Goal: Task Accomplishment & Management: Manage account settings

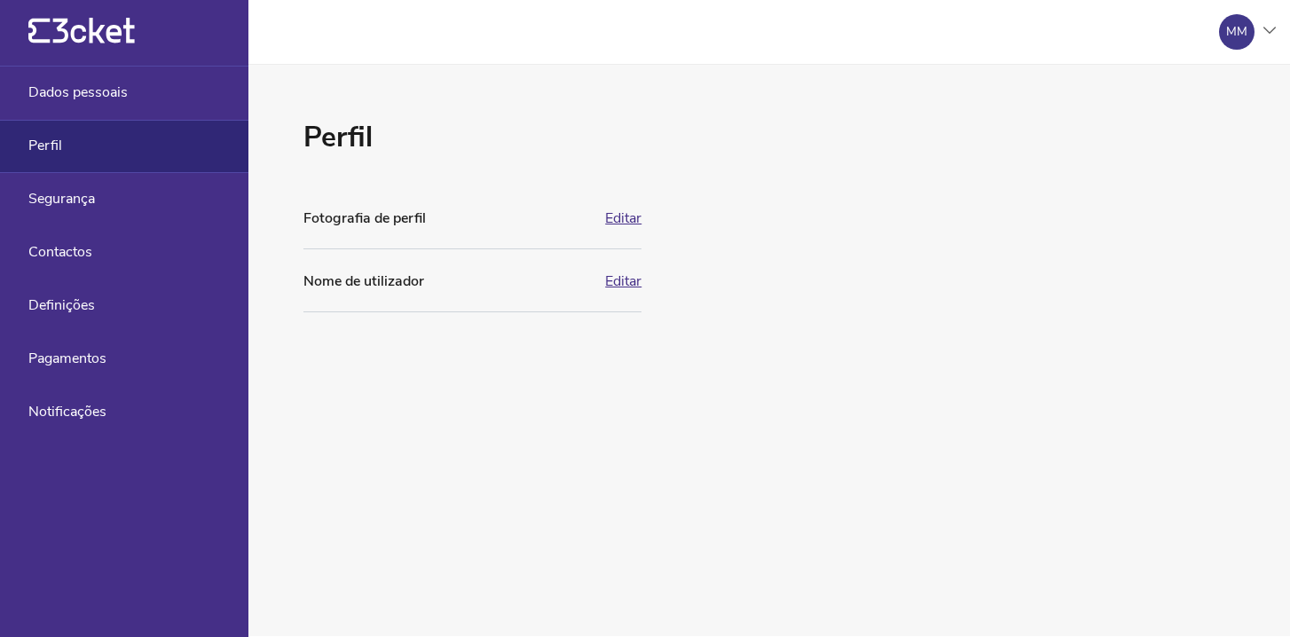
click at [92, 146] on div "Perfil" at bounding box center [124, 146] width 248 height 53
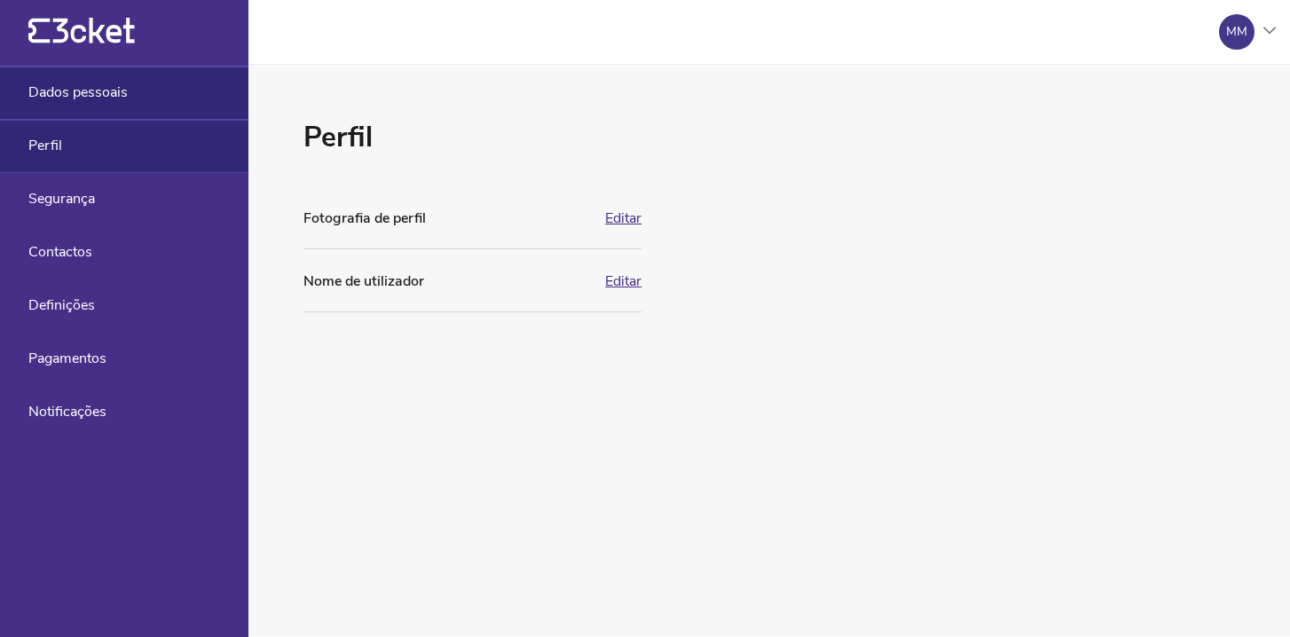
click at [97, 94] on span "Dados pessoais" at bounding box center [77, 92] width 99 height 16
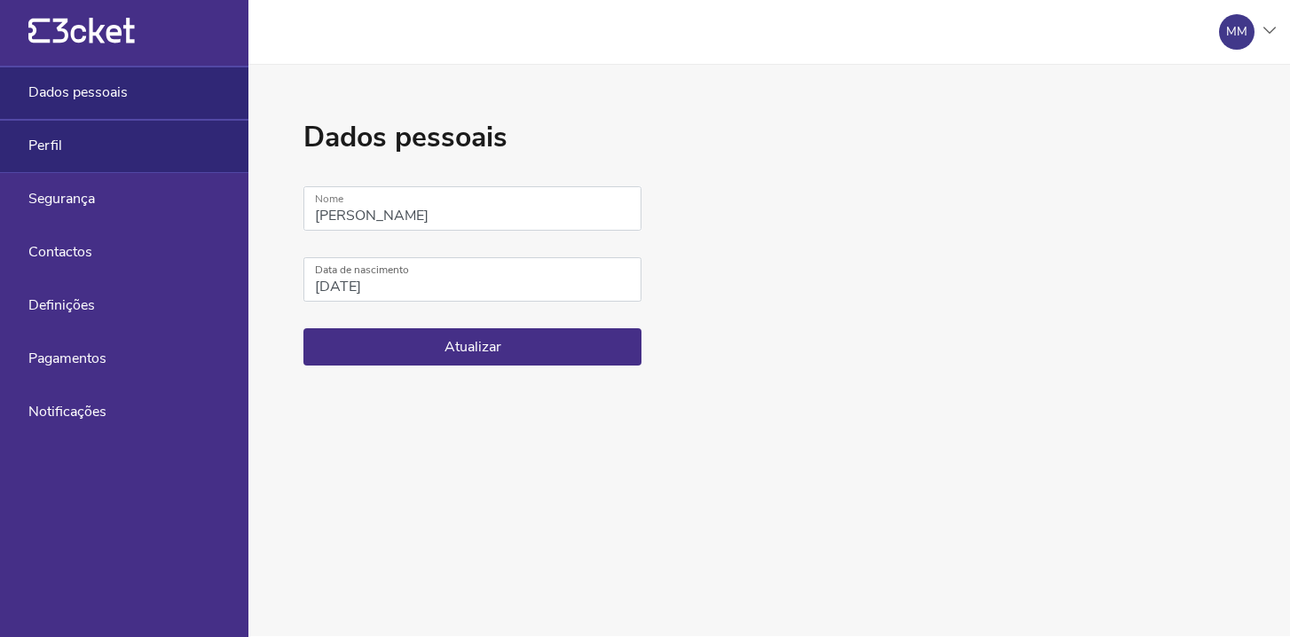
click at [83, 142] on div "Perfil" at bounding box center [124, 146] width 248 height 53
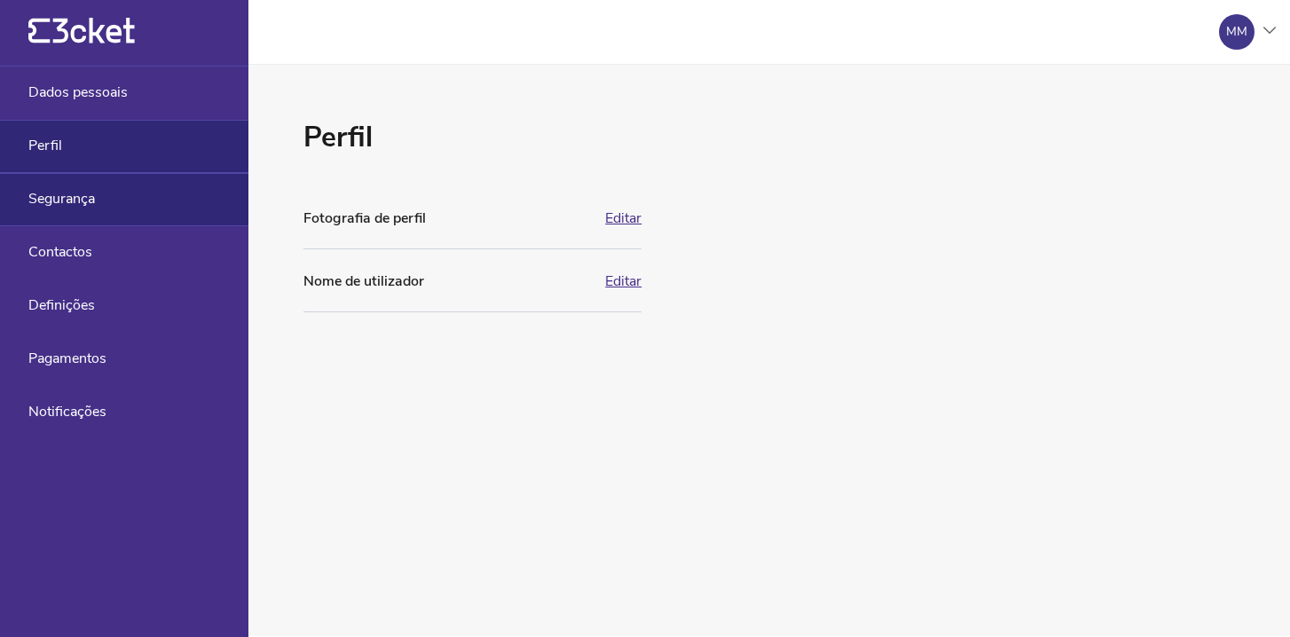
click at [71, 191] on span "Segurança" at bounding box center [61, 199] width 67 height 16
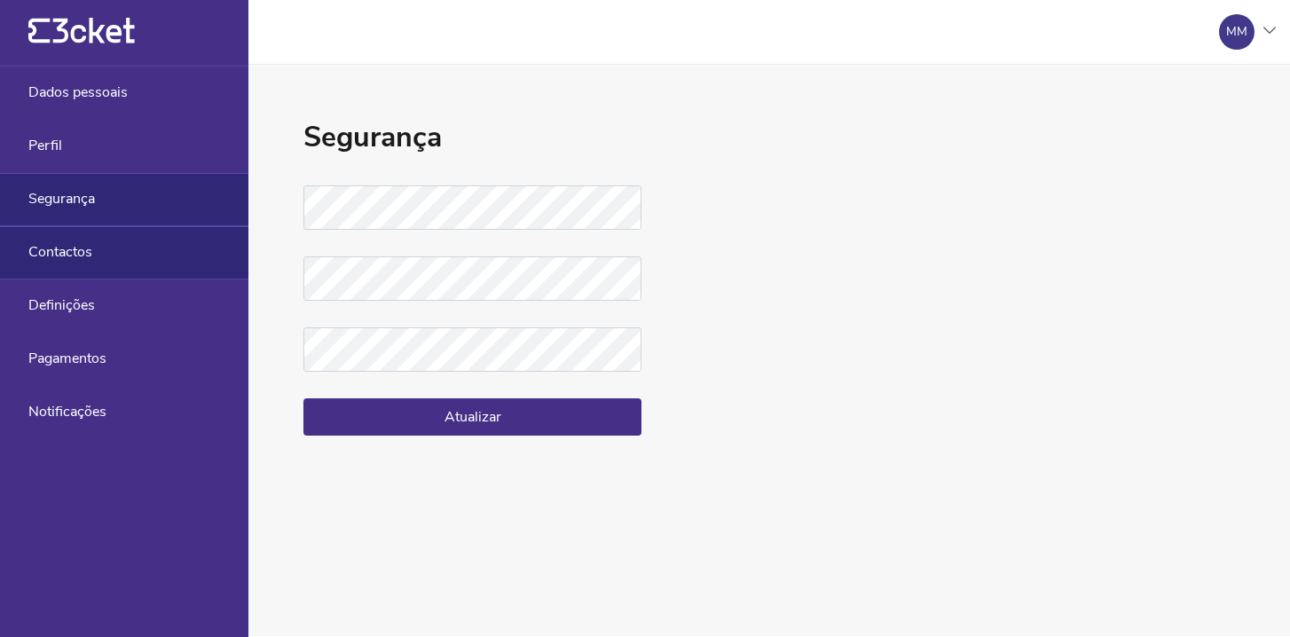
click at [66, 264] on div "Contactos" at bounding box center [124, 252] width 248 height 53
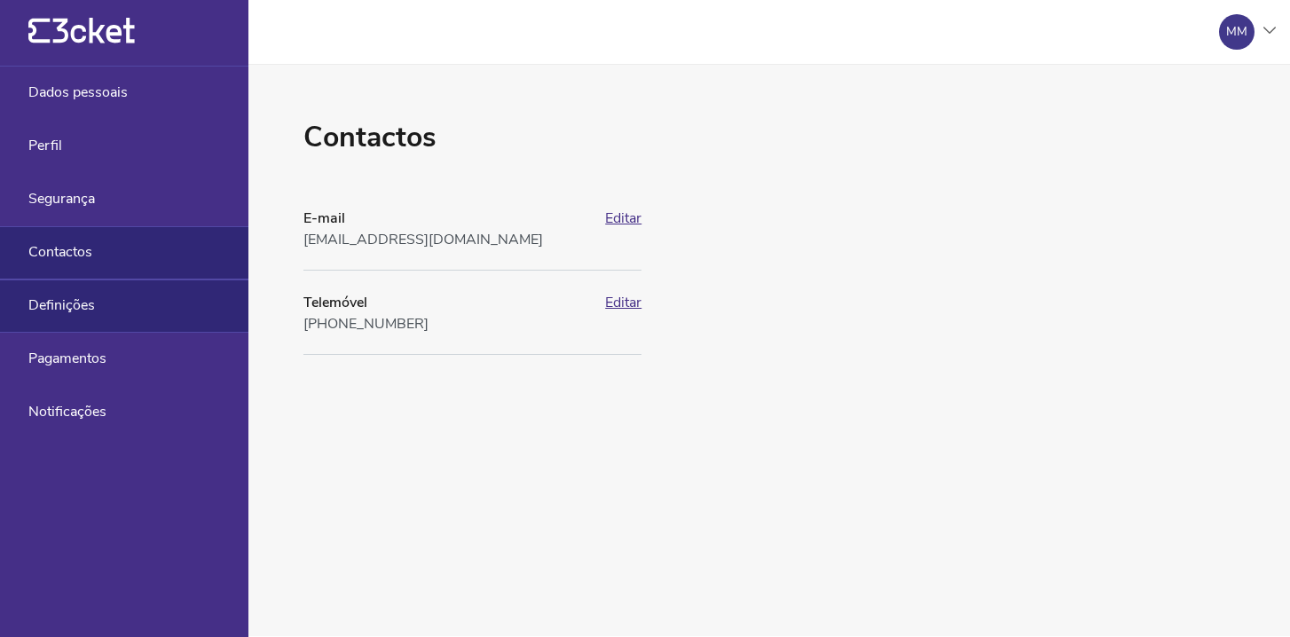
click at [68, 297] on span "Definições" at bounding box center [61, 305] width 67 height 16
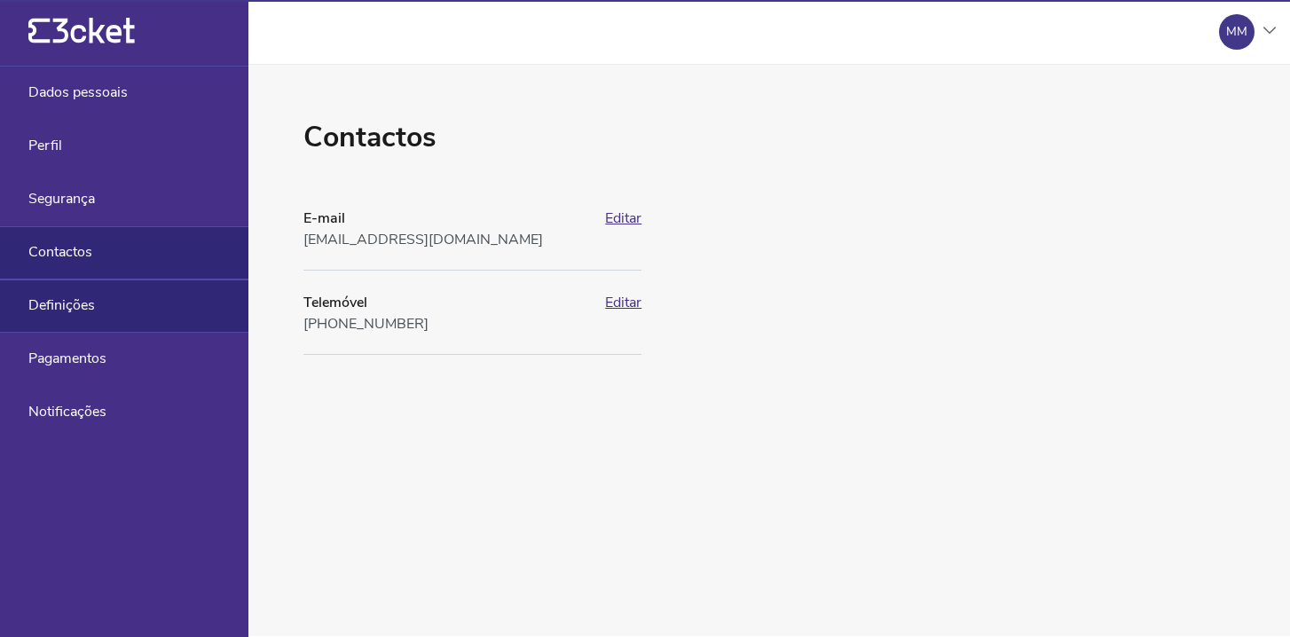
select select "pt_PT"
select select "Europe/[GEOGRAPHIC_DATA]"
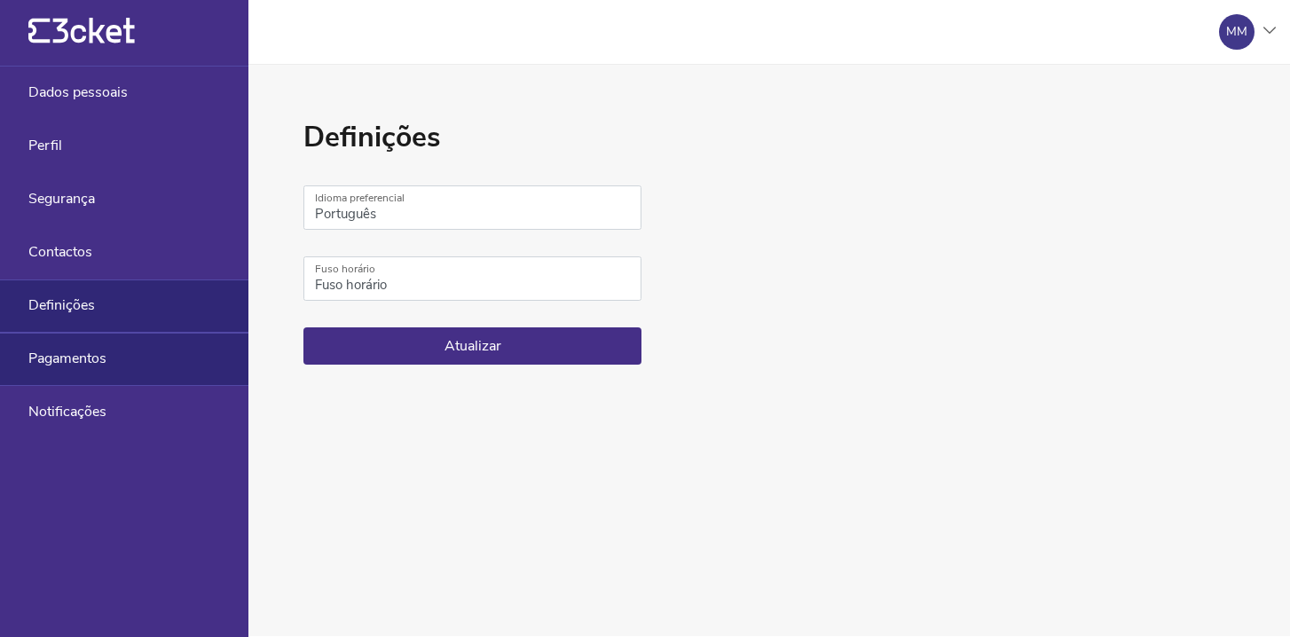
click at [71, 351] on span "Pagamentos" at bounding box center [67, 359] width 78 height 16
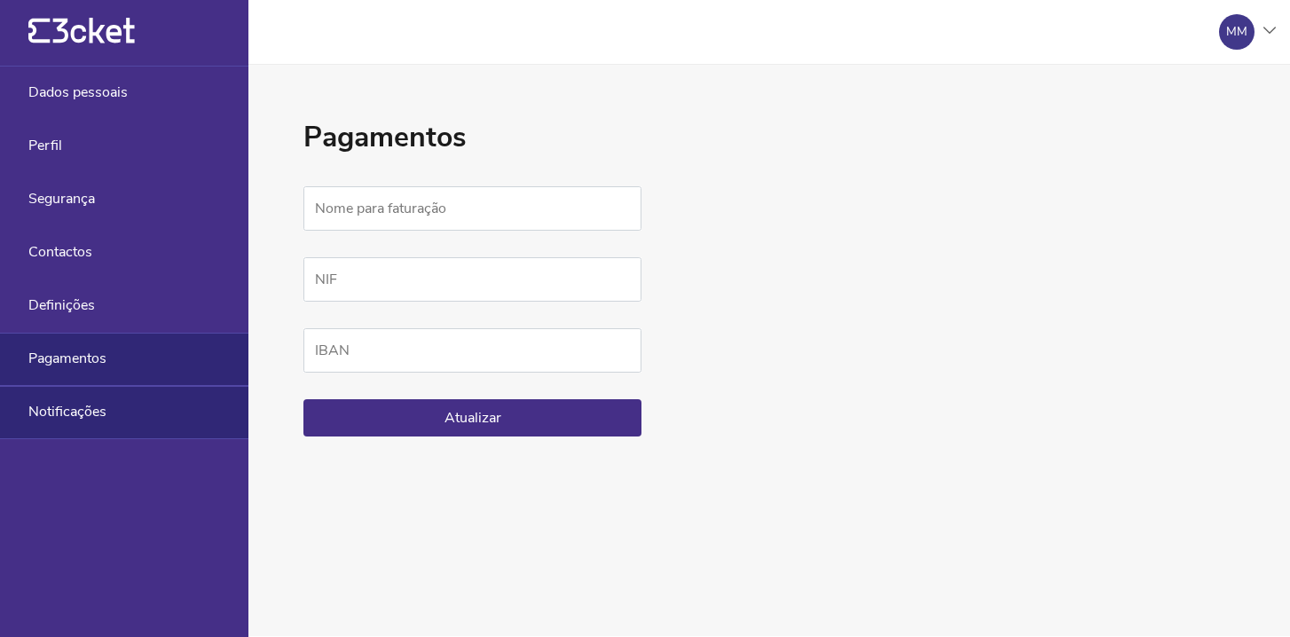
click at [76, 404] on span "Notificações" at bounding box center [67, 412] width 78 height 16
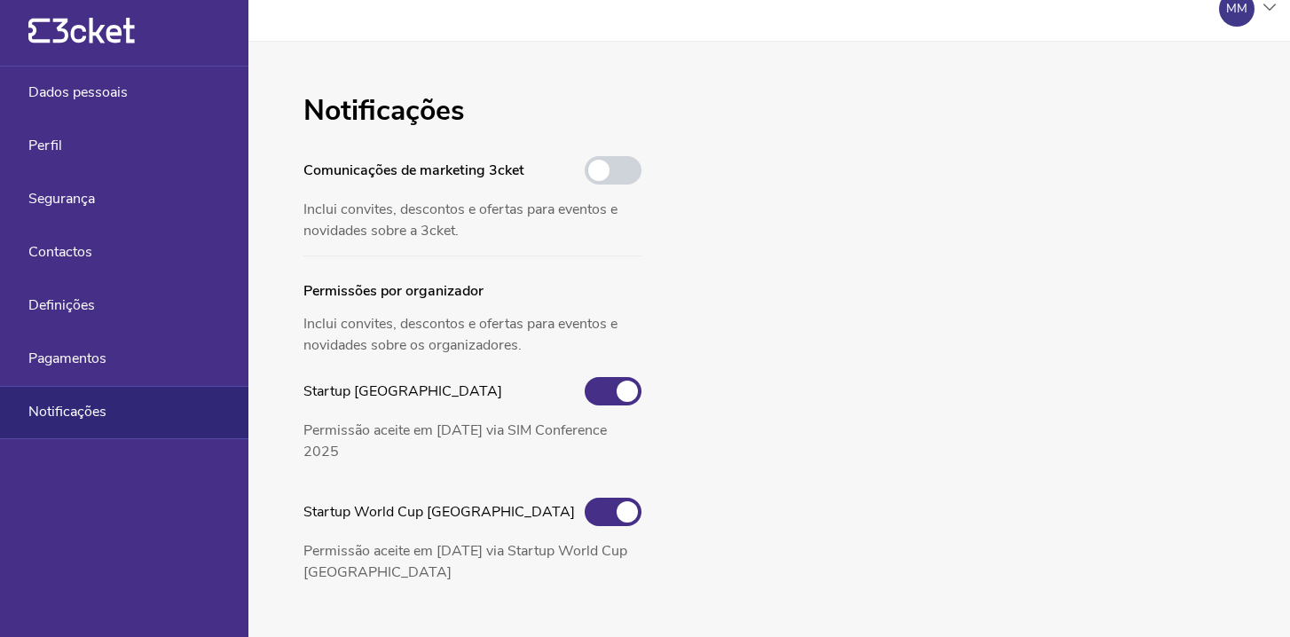
scroll to position [36, 0]
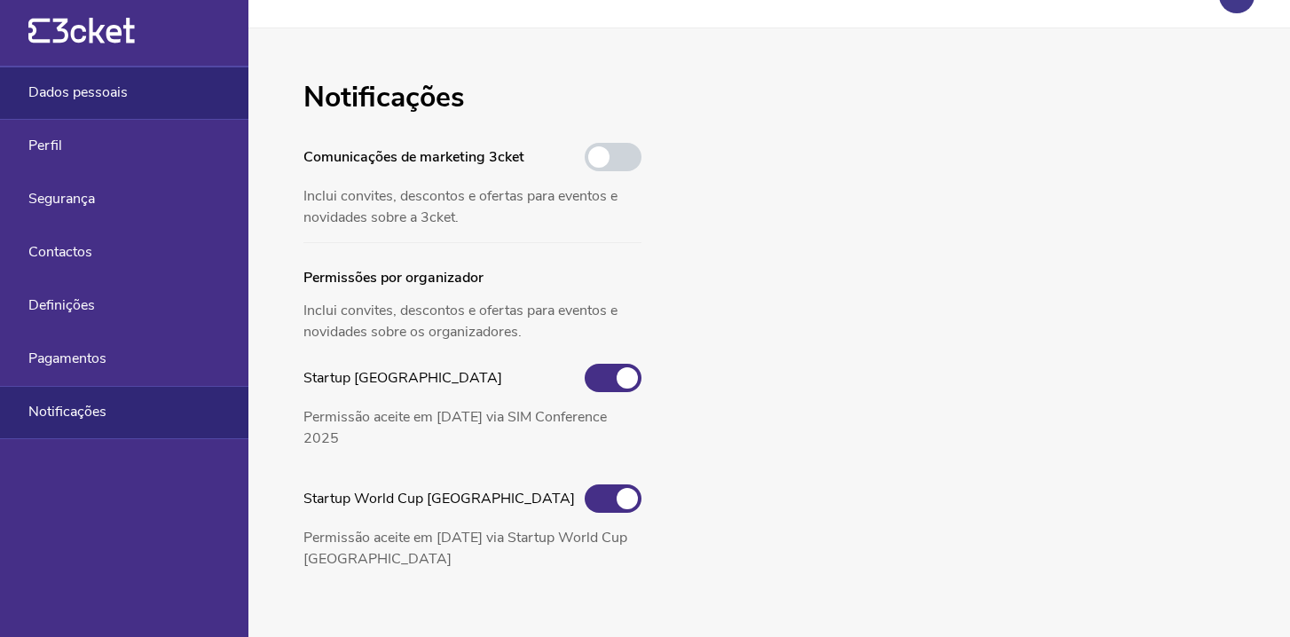
click at [117, 88] on span "Dados pessoais" at bounding box center [77, 92] width 99 height 16
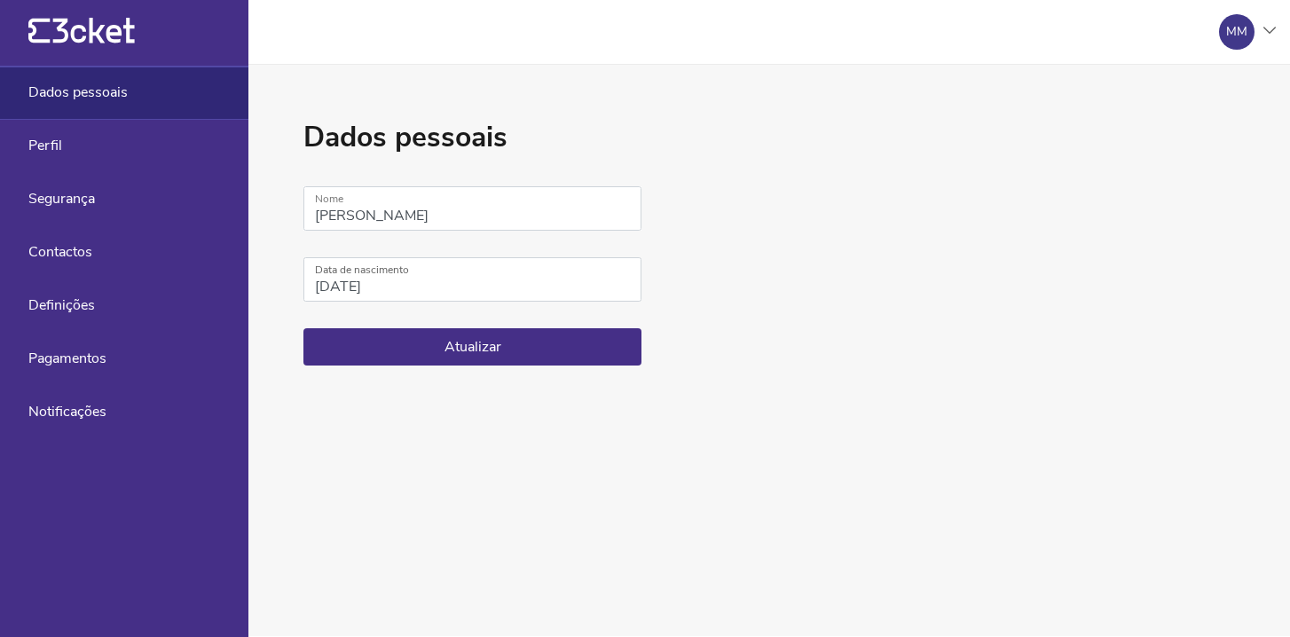
click at [115, 46] on link "{' '}" at bounding box center [81, 41] width 106 height 12
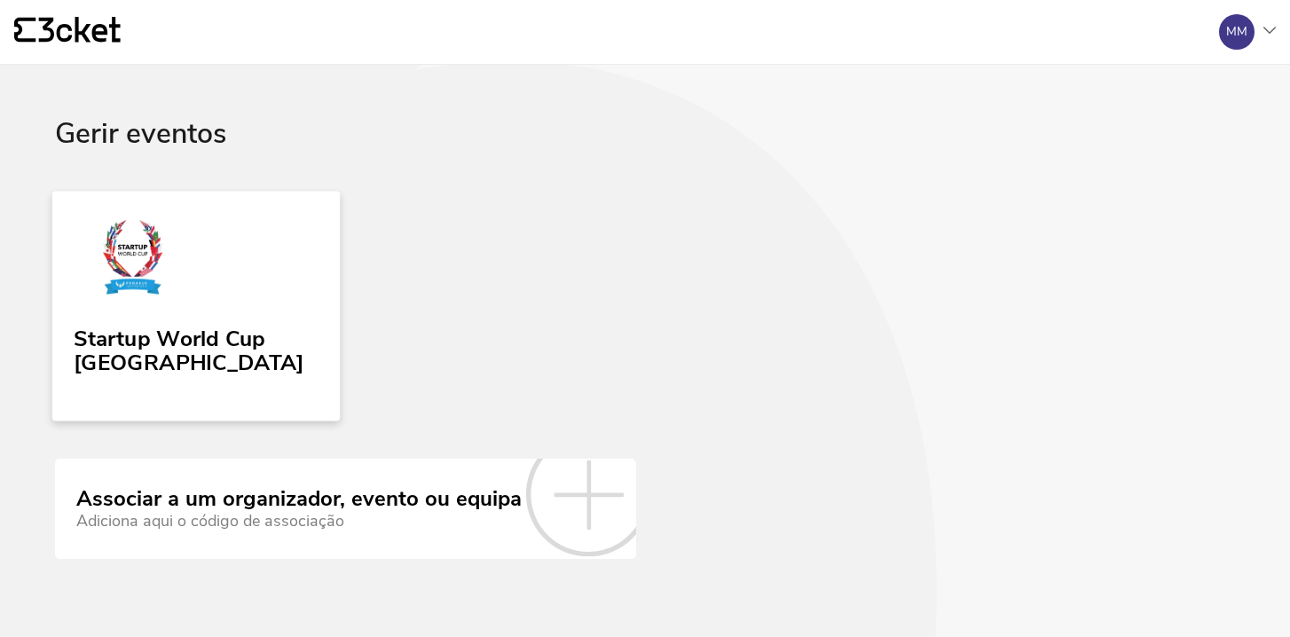
scroll to position [14, 0]
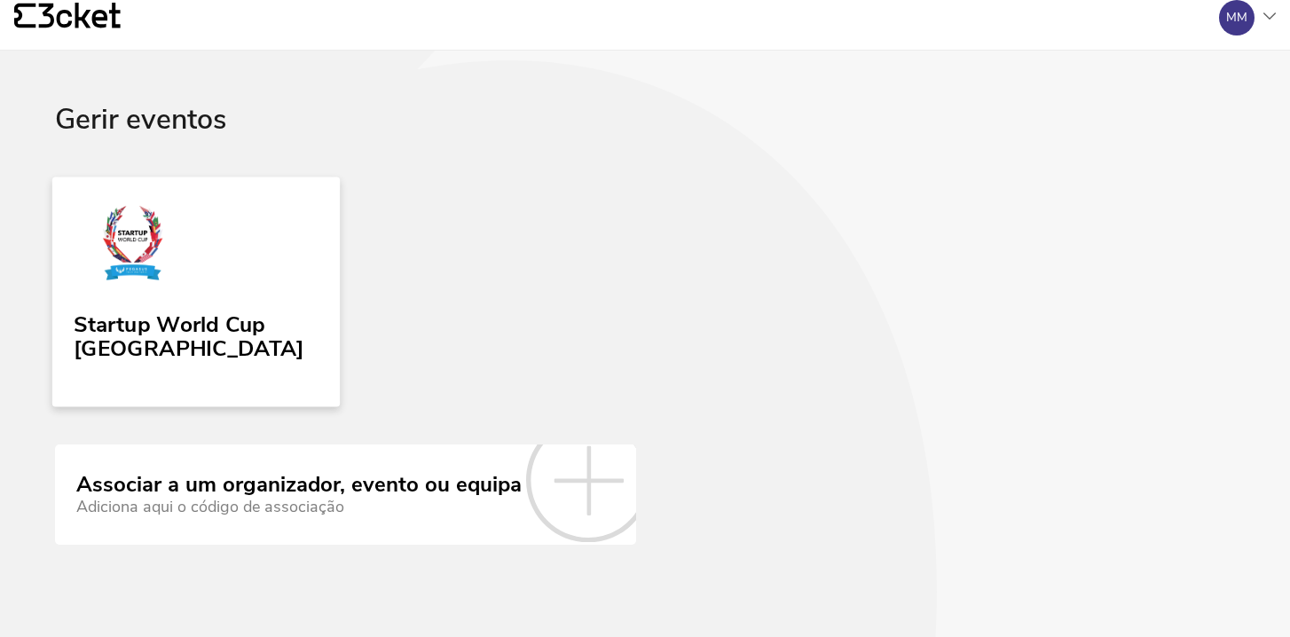
click at [204, 257] on link "Startup World Cup [GEOGRAPHIC_DATA]" at bounding box center [196, 292] width 288 height 230
